Goal: Task Accomplishment & Management: Use online tool/utility

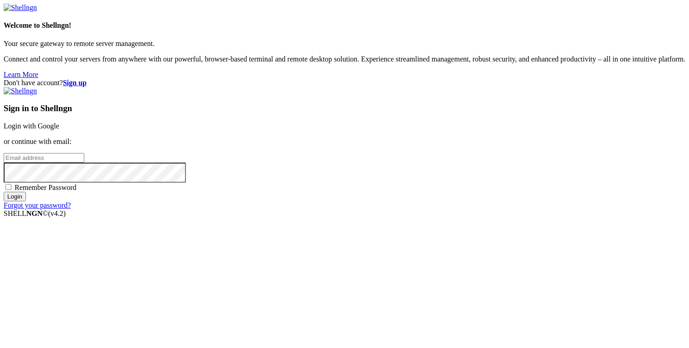
click at [77, 191] on span "Remember Password" at bounding box center [46, 188] width 62 height 8
click at [11, 190] on input "Remember Password" at bounding box center [8, 187] width 6 height 6
checkbox input "true"
click at [84, 159] on input "email" at bounding box center [44, 158] width 81 height 10
type input "[PERSON_NAME][EMAIL_ADDRESS][DOMAIN_NAME]"
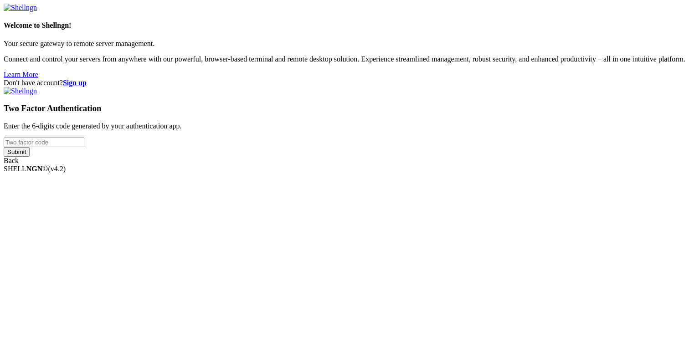
type input "905531"
click at [371, 165] on div "Welcome to Shellngn! Your secure gateway to remote server management. Connect a…" at bounding box center [345, 84] width 682 height 161
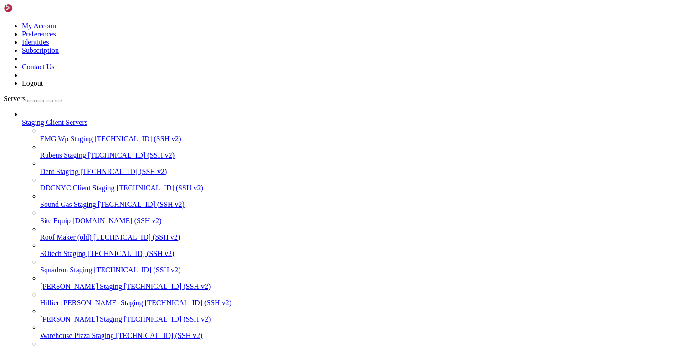
click at [49, 101] on div "button" at bounding box center [49, 101] width 0 height 0
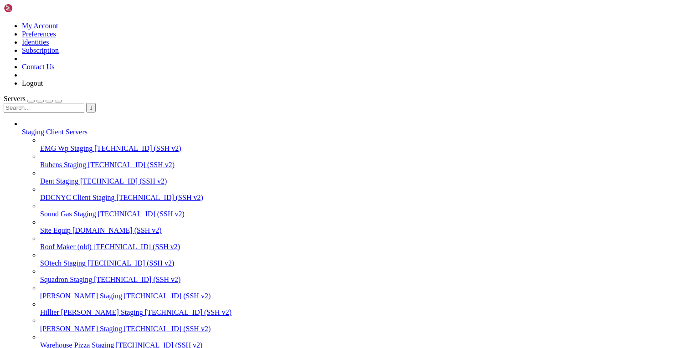
click at [69, 103] on input "text" at bounding box center [44, 108] width 81 height 10
type input "ceet"
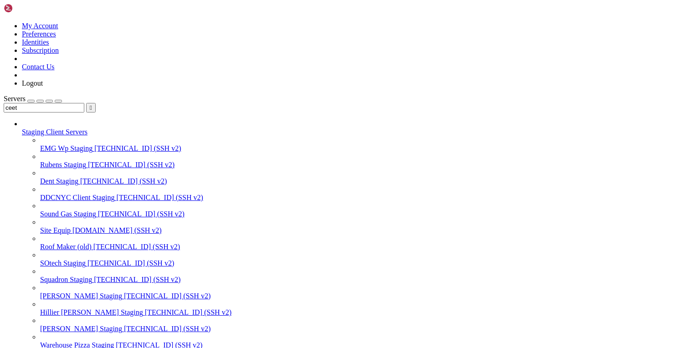
scroll to position [28, 0]
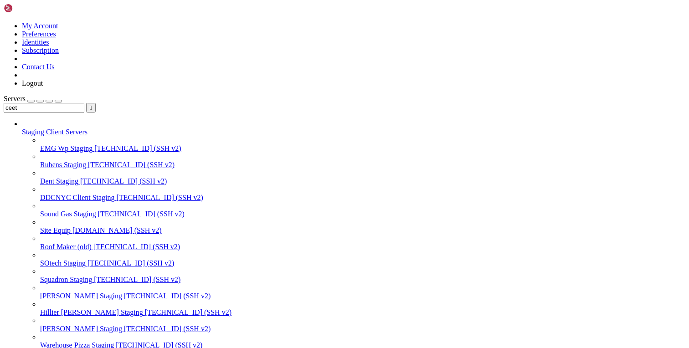
copy x-row "/var/www/[DOMAIN_NAME][URL]"
drag, startPoint x: 78, startPoint y: 1339, endPoint x: 281, endPoint y: 1338, distance: 203.2
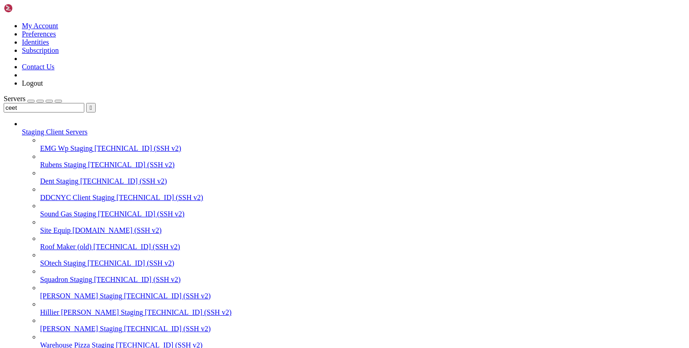
paste input "wp-content/themes/ceetak/dist/styles/main.css"
type input "wp-content/themes/ceetak/dist/styles/main.css"
paste input "/var/www/[DOMAIN_NAME][URL]"
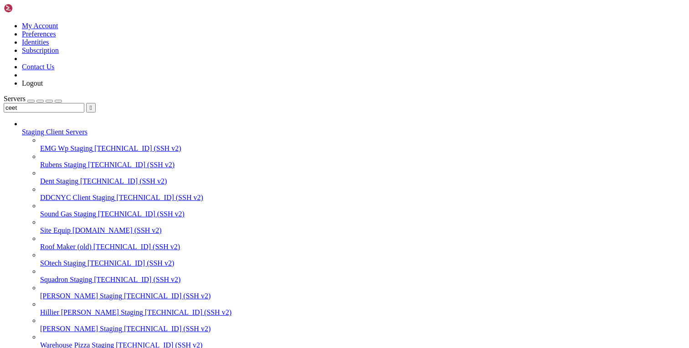
type input "/var/www/[DOMAIN_NAME][URL]"
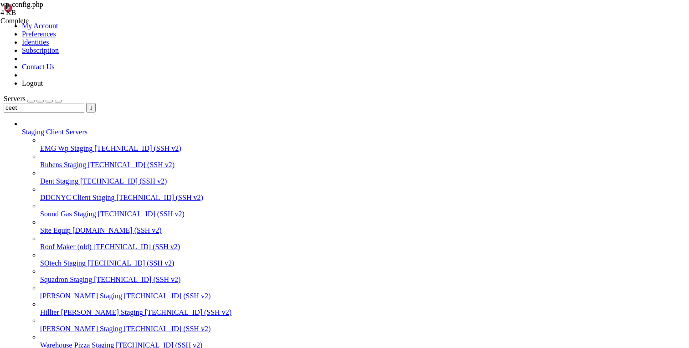
type textarea "define( 'DB_PASSWORD', 'JZEQ3MZPhgq5tXj7' );"
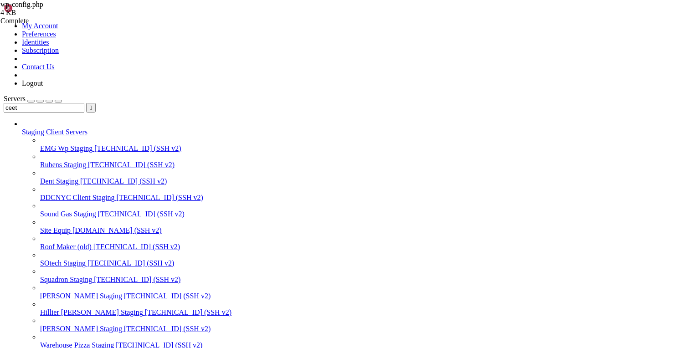
drag, startPoint x: 129, startPoint y: 105, endPoint x: 585, endPoint y: 110, distance: 455.6
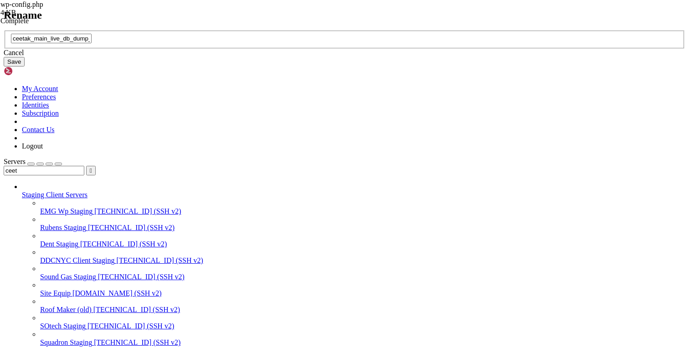
click at [361, 57] on div "Cancel" at bounding box center [345, 53] width 682 height 8
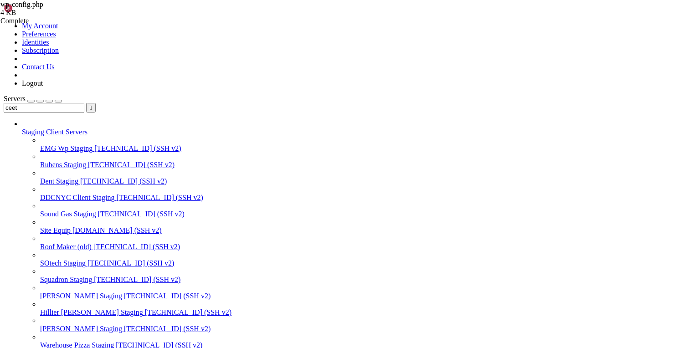
copy span "ceetak"
